Goal: Task Accomplishment & Management: Manage account settings

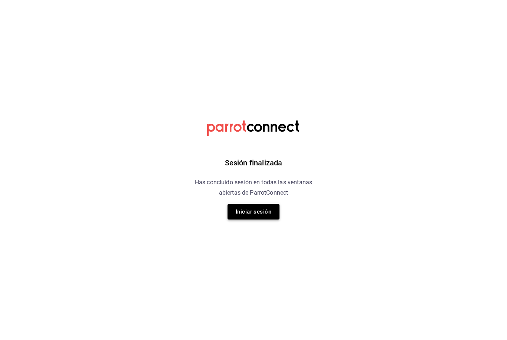
click at [251, 209] on button "Iniciar sesión" at bounding box center [254, 212] width 52 height 16
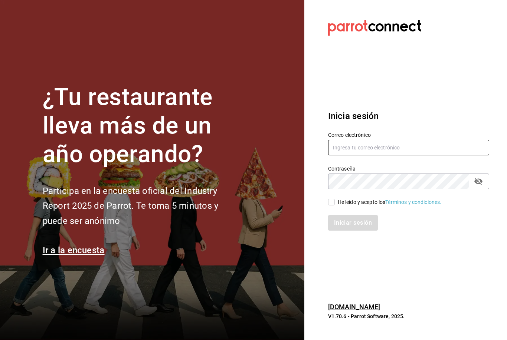
click at [341, 156] on input "text" at bounding box center [408, 148] width 161 height 16
type input "Felipecabello.chapa@gmail.com"
click at [328, 206] on input "He leído y acepto los Términos y condiciones." at bounding box center [331, 202] width 7 height 7
checkbox input "true"
click at [360, 231] on button "Iniciar sesión" at bounding box center [353, 223] width 50 height 16
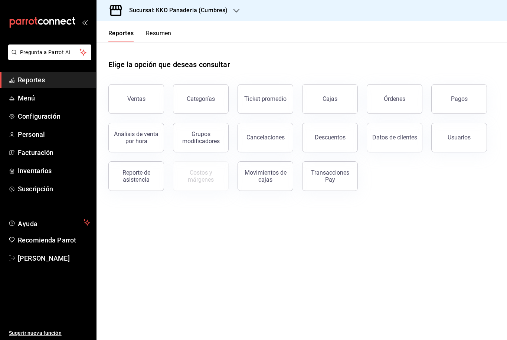
click at [153, 32] on button "Resumen" at bounding box center [159, 36] width 26 height 13
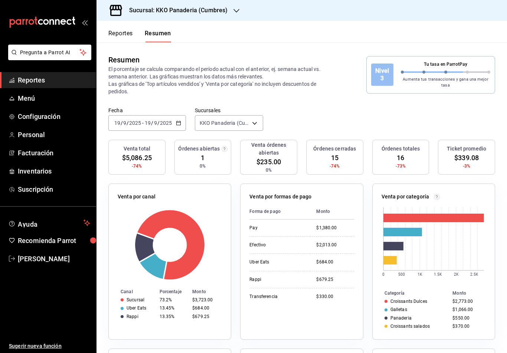
click at [118, 37] on button "Reportes" at bounding box center [120, 36] width 25 height 13
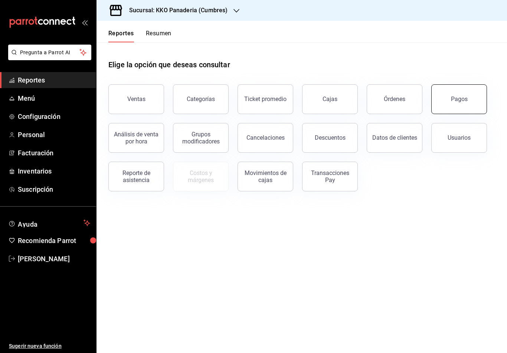
click at [453, 103] on button "Pagos" at bounding box center [459, 99] width 56 height 30
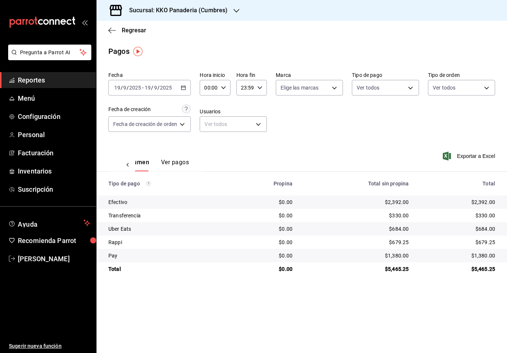
click at [180, 170] on button "Ver pagos" at bounding box center [175, 165] width 28 height 13
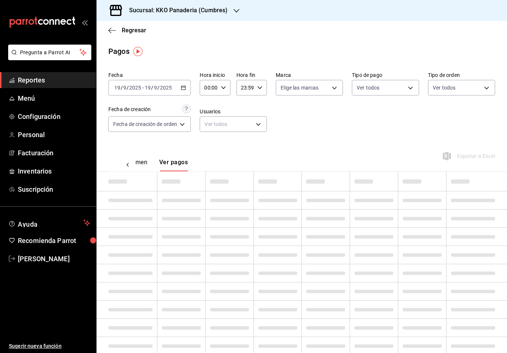
scroll to position [0, 22]
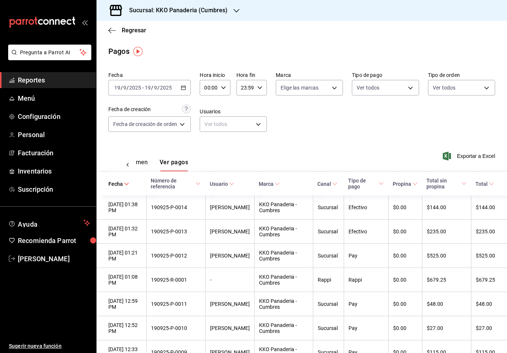
click at [1, 20] on div "mailbox folders" at bounding box center [48, 22] width 96 height 45
click at [111, 32] on icon "button" at bounding box center [111, 30] width 7 height 7
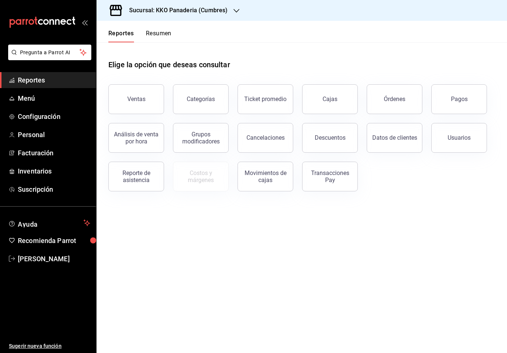
click at [161, 36] on button "Resumen" at bounding box center [159, 36] width 26 height 13
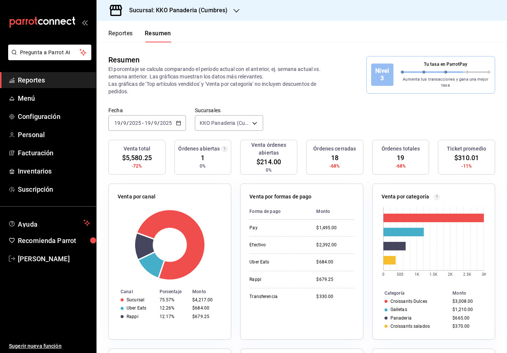
click at [120, 27] on div "Reportes Resumen" at bounding box center [134, 32] width 75 height 22
click at [121, 27] on div "Reportes Resumen" at bounding box center [134, 32] width 75 height 22
